Goal: Transaction & Acquisition: Purchase product/service

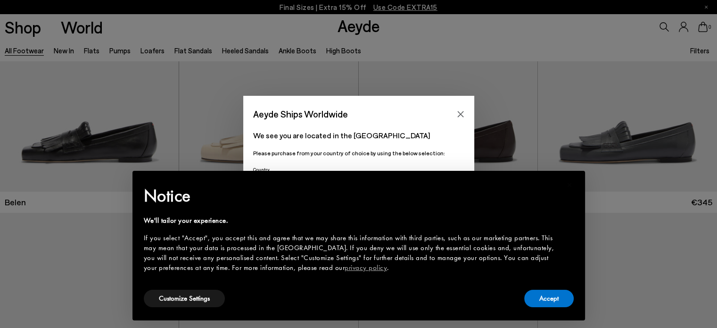
scroll to position [141, 0]
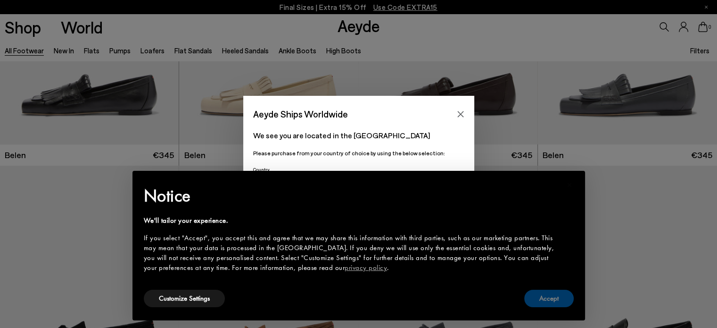
click at [549, 297] on button "Accept" at bounding box center [548, 297] width 49 height 17
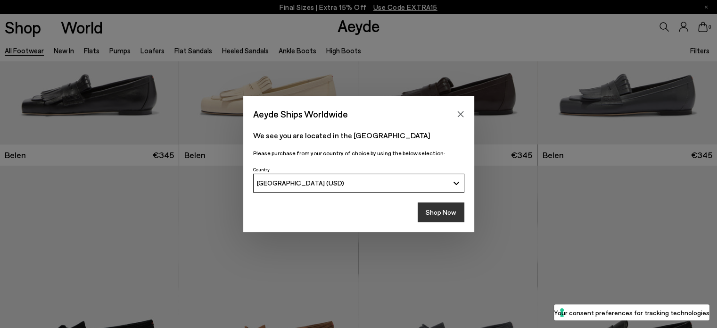
click at [441, 215] on button "Shop Now" at bounding box center [441, 212] width 47 height 20
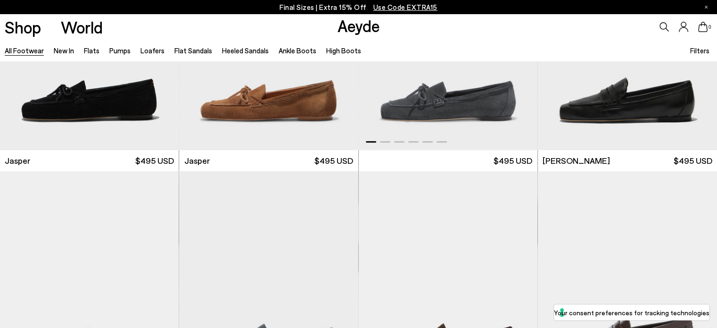
scroll to position [613, 0]
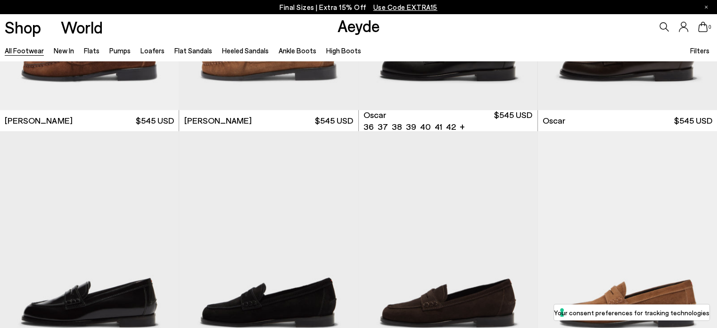
scroll to position [1178, 0]
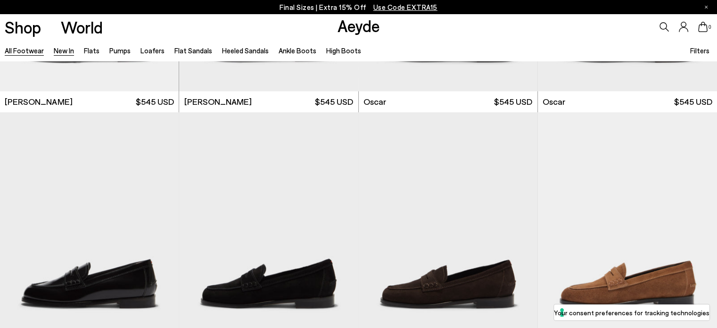
click at [58, 49] on link "New In" at bounding box center [64, 50] width 20 height 8
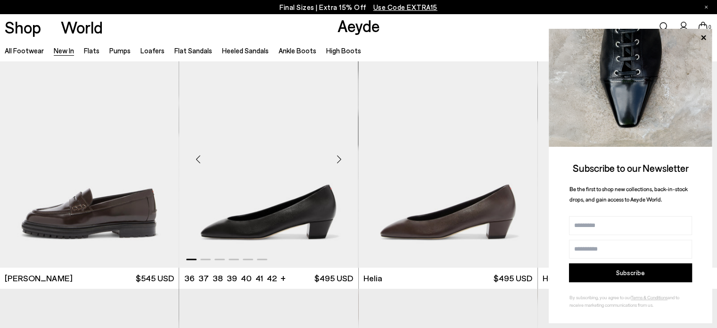
scroll to position [754, 0]
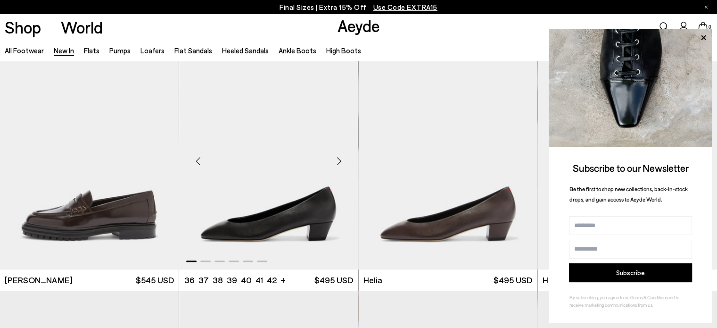
click at [339, 157] on div "Next slide" at bounding box center [339, 161] width 28 height 28
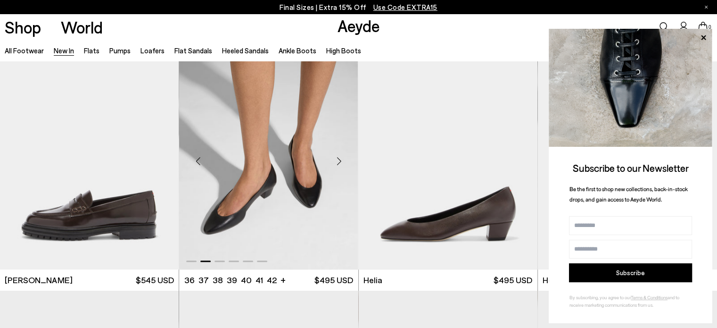
click at [338, 158] on div "Next slide" at bounding box center [339, 161] width 28 height 28
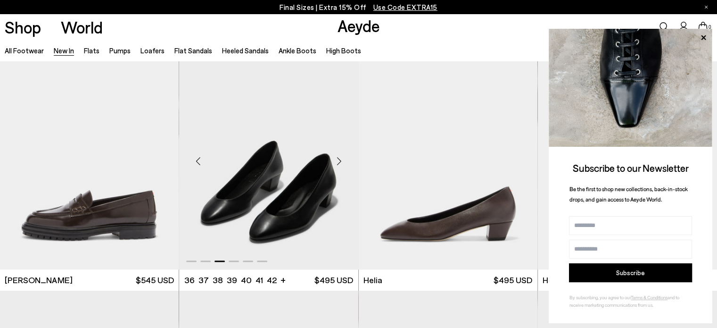
click at [338, 158] on div "Next slide" at bounding box center [339, 161] width 28 height 28
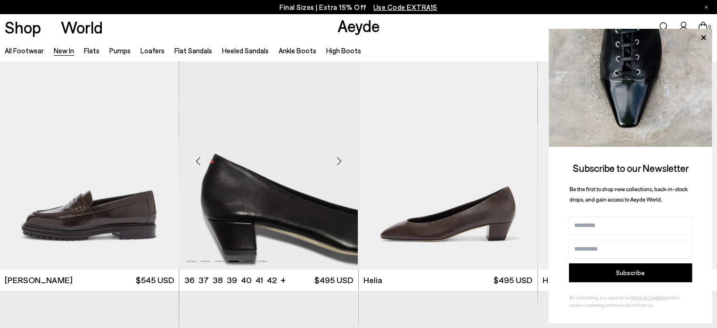
click at [338, 158] on div "Next slide" at bounding box center [339, 161] width 28 height 28
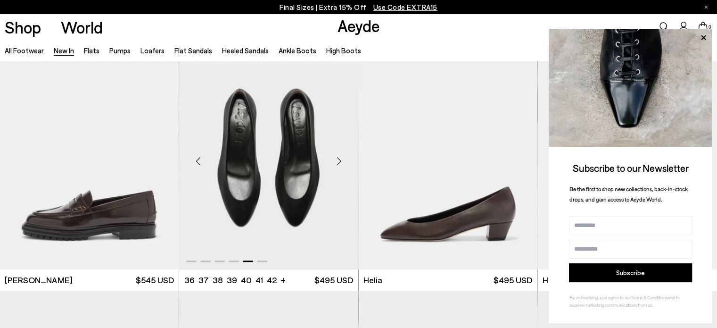
click at [339, 162] on div "Next slide" at bounding box center [339, 161] width 28 height 28
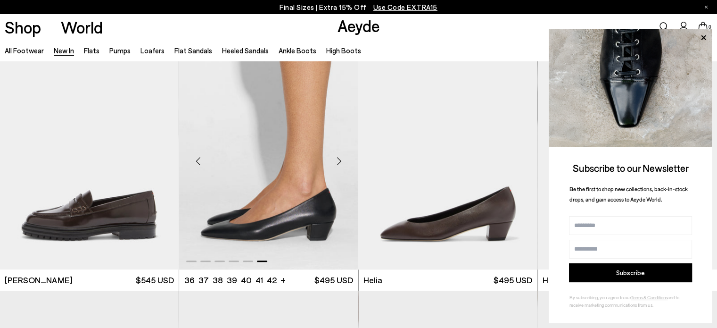
click at [339, 162] on div "Next slide" at bounding box center [339, 161] width 28 height 28
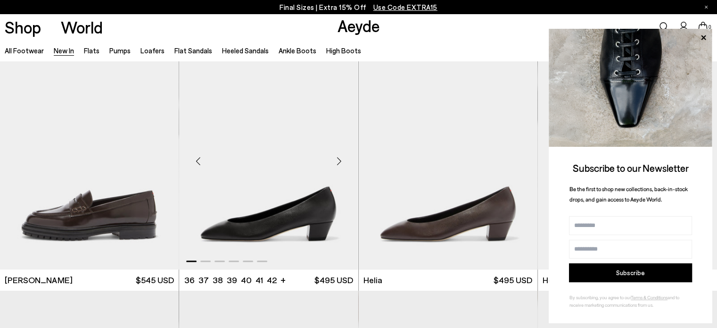
click at [339, 162] on div "Next slide" at bounding box center [339, 161] width 28 height 28
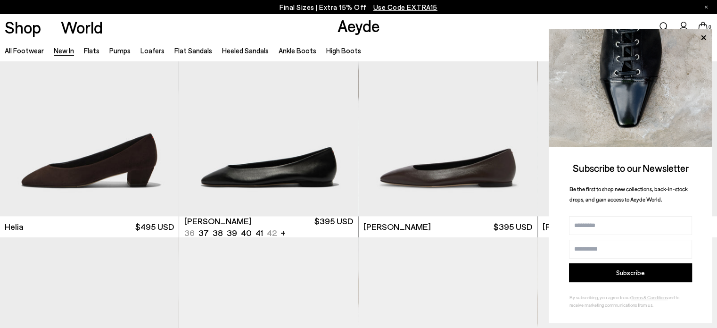
scroll to position [1037, 0]
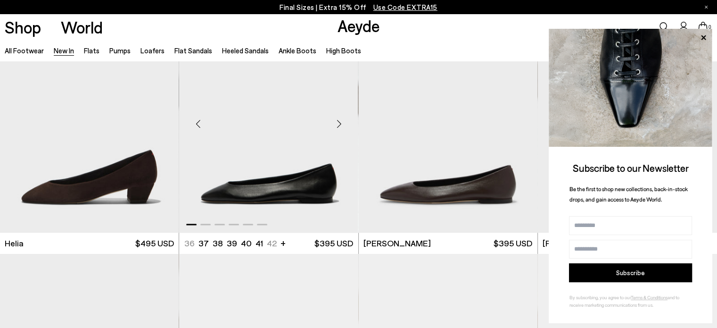
click at [343, 122] on div "Next slide" at bounding box center [339, 124] width 28 height 28
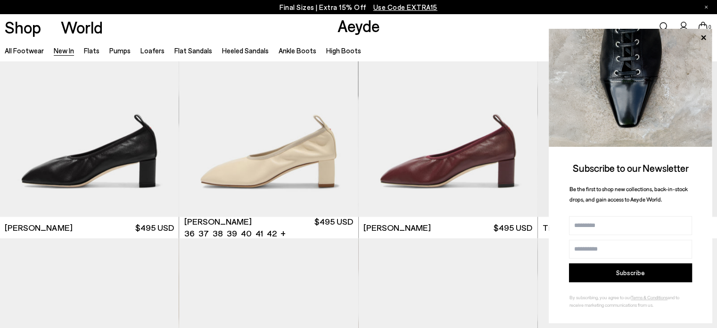
scroll to position [2026, 0]
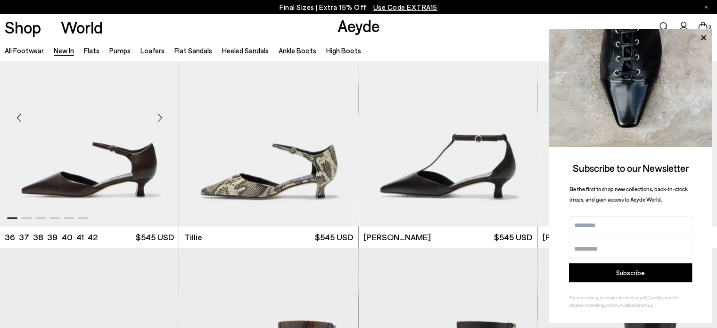
click at [153, 111] on div "Next slide" at bounding box center [160, 118] width 28 height 28
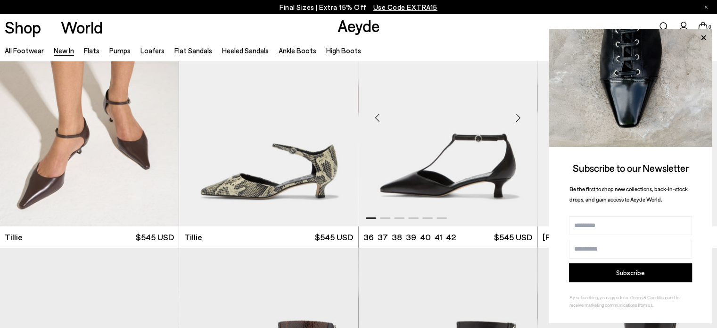
click at [418, 129] on img "1 / 6" at bounding box center [448, 114] width 179 height 225
click at [516, 115] on div "Next slide" at bounding box center [518, 118] width 28 height 28
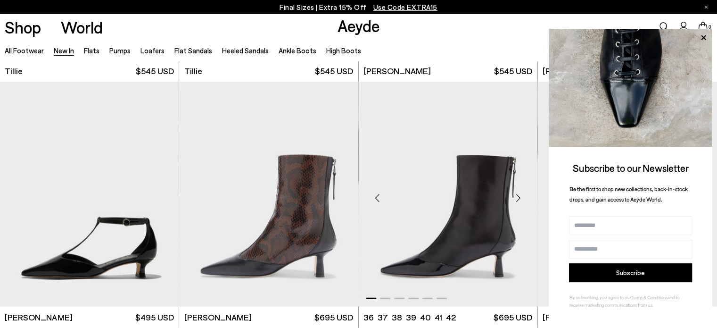
scroll to position [2309, 0]
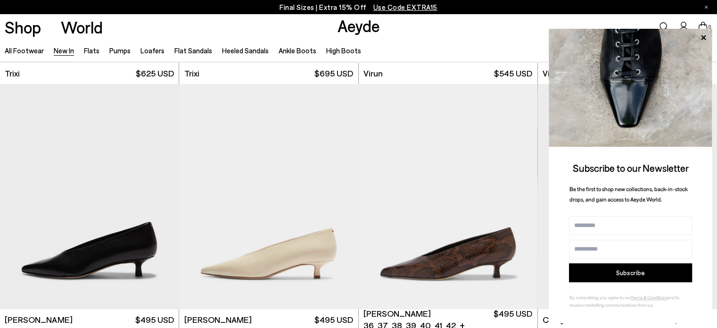
scroll to position [3770, 0]
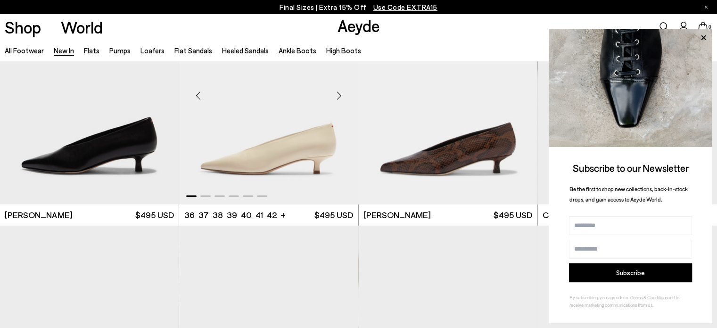
click at [336, 92] on div "Next slide" at bounding box center [339, 95] width 28 height 28
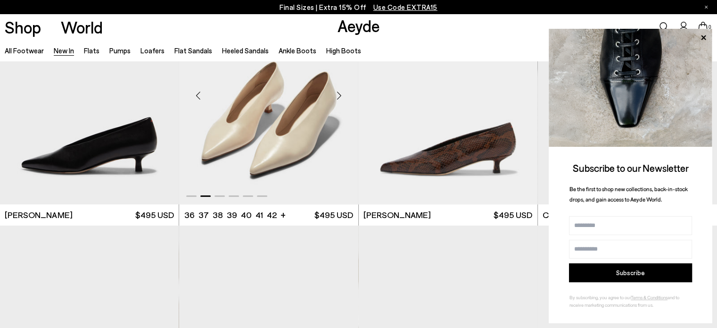
click at [336, 92] on div "Next slide" at bounding box center [339, 95] width 28 height 28
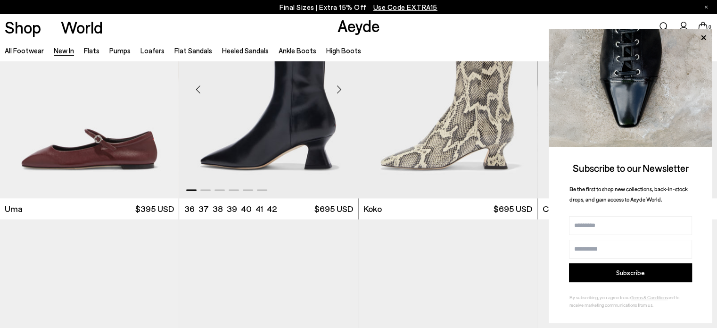
scroll to position [4713, 0]
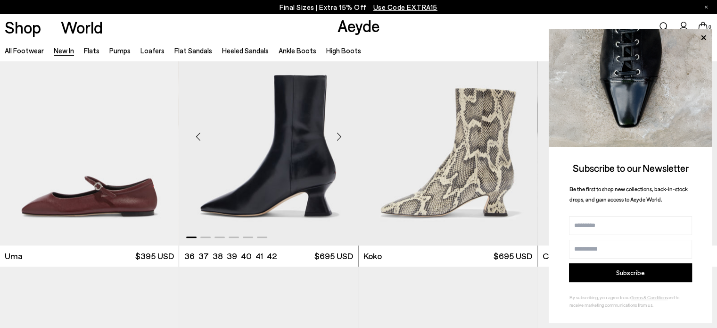
click at [341, 134] on div "Next slide" at bounding box center [339, 137] width 28 height 28
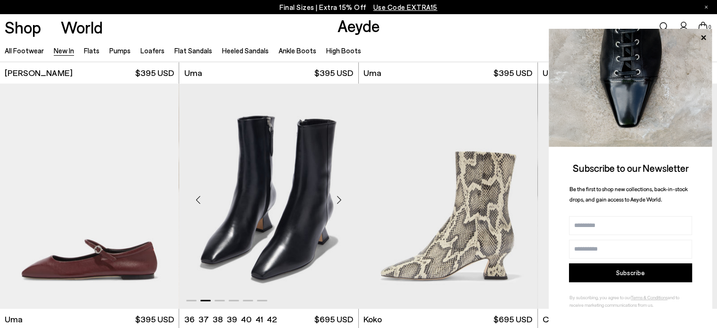
scroll to position [4666, 0]
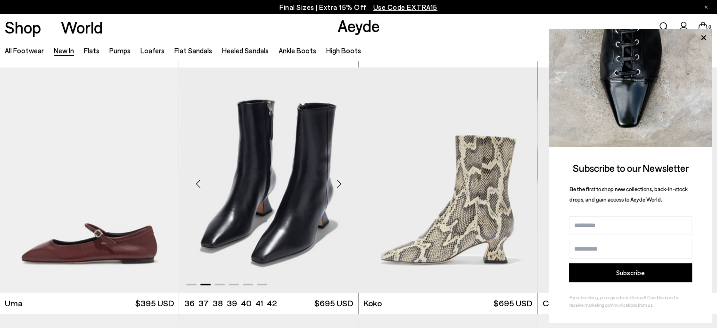
click at [337, 184] on div "Next slide" at bounding box center [339, 184] width 28 height 28
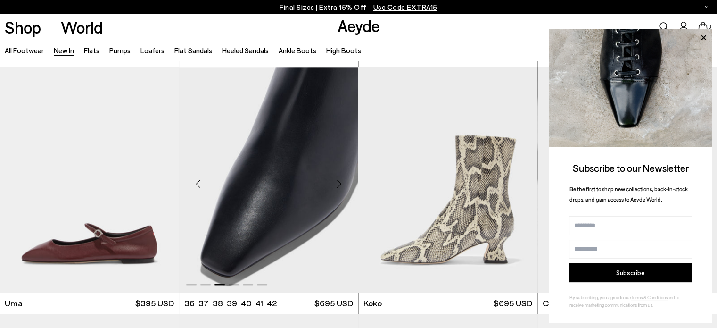
click at [337, 184] on div "Next slide" at bounding box center [339, 184] width 28 height 28
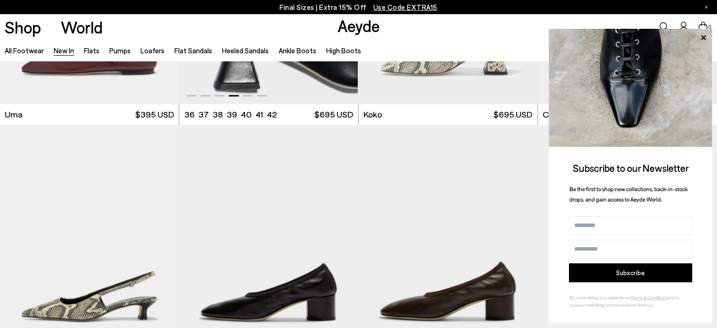
scroll to position [4713, 0]
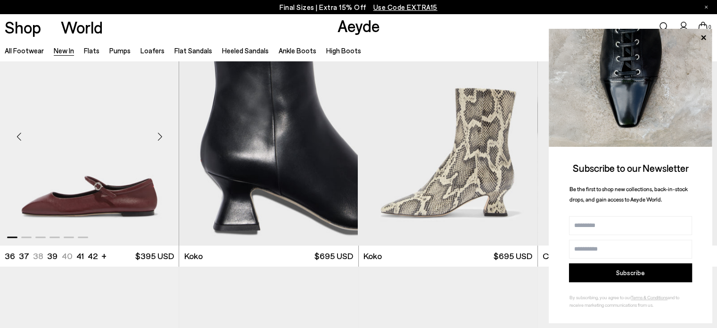
click at [160, 133] on div "Next slide" at bounding box center [160, 137] width 28 height 28
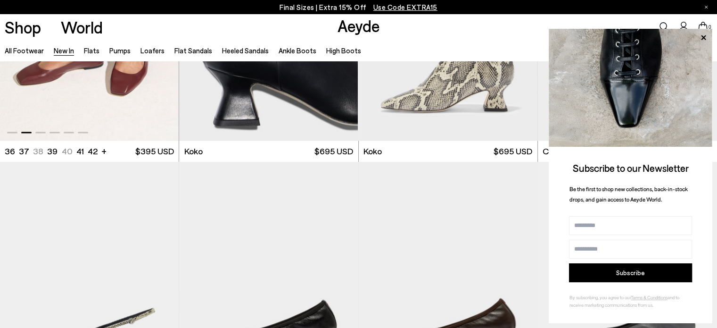
scroll to position [4995, 0]
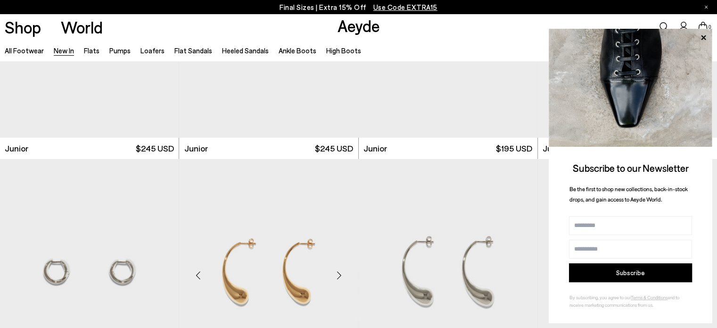
scroll to position [6409, 0]
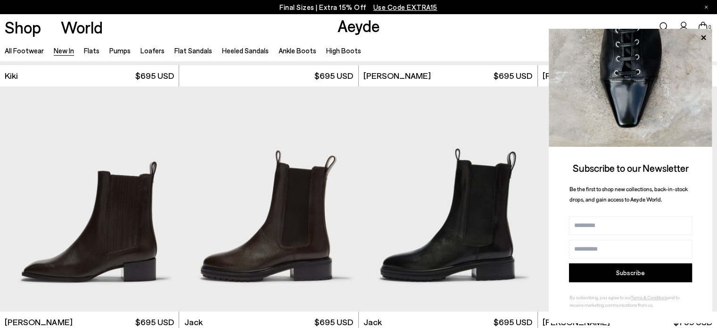
scroll to position [7635, 0]
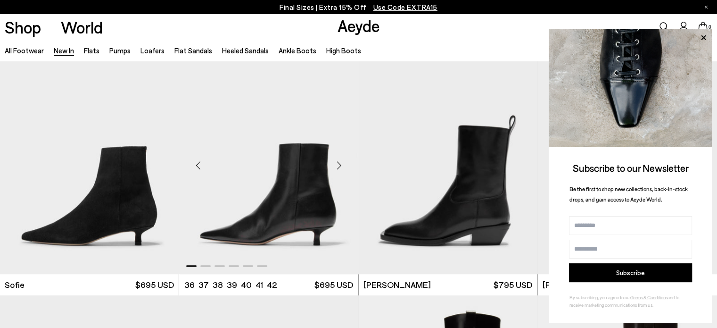
click at [342, 161] on div "Next slide" at bounding box center [339, 165] width 28 height 28
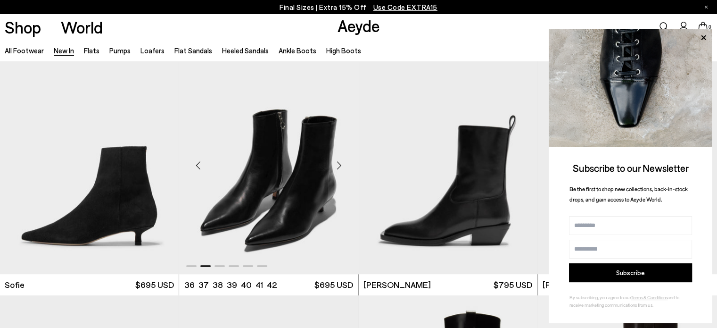
click at [339, 165] on div "Next slide" at bounding box center [339, 165] width 28 height 28
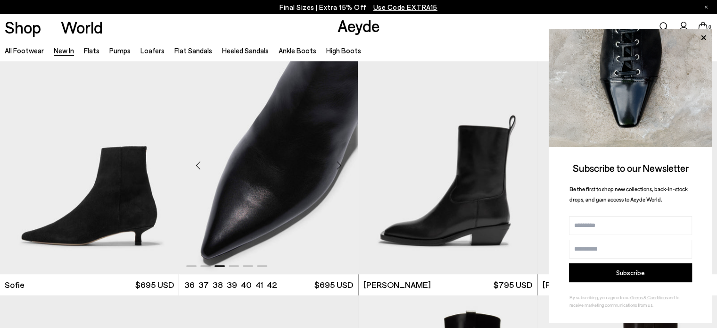
click at [337, 168] on div "Next slide" at bounding box center [339, 165] width 28 height 28
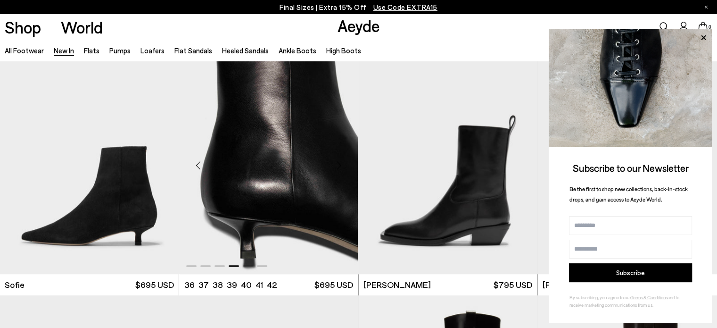
click at [336, 168] on div "Next slide" at bounding box center [339, 165] width 28 height 28
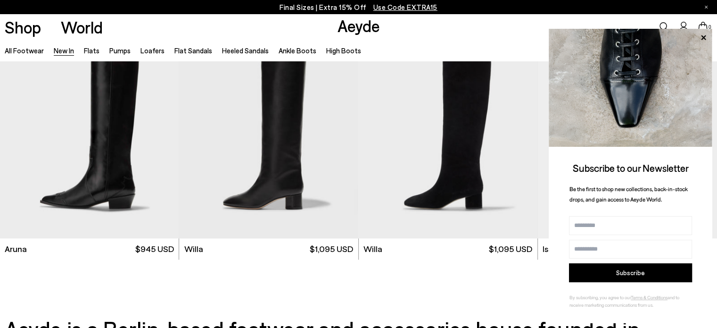
scroll to position [8341, 0]
